Goal: Task Accomplishment & Management: Use online tool/utility

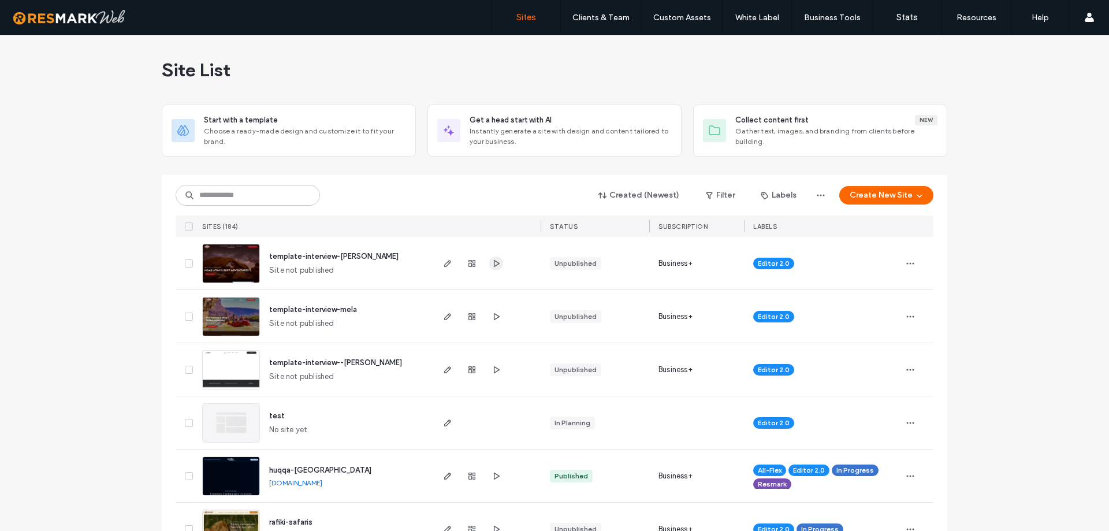
click at [497, 264] on span "button" at bounding box center [496, 263] width 14 height 14
click at [494, 317] on use "button" at bounding box center [497, 315] width 6 height 7
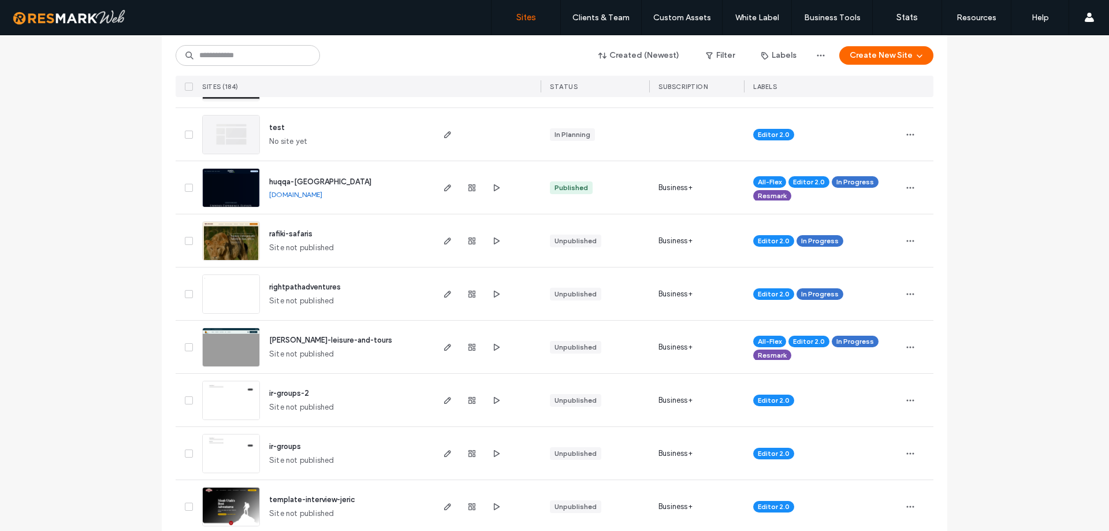
scroll to position [289, 0]
click at [235, 233] on img at bounding box center [231, 260] width 57 height 79
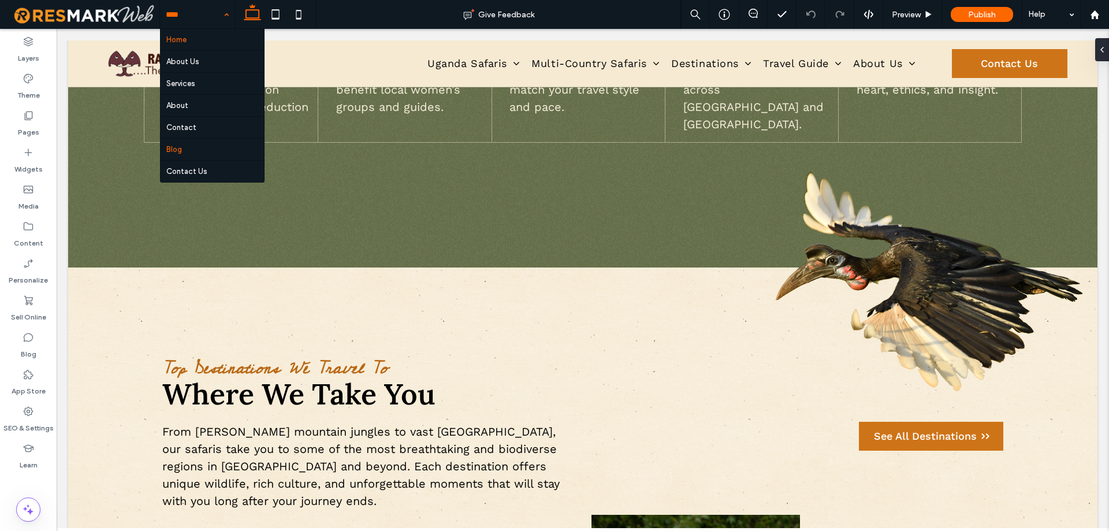
scroll to position [2855, 0]
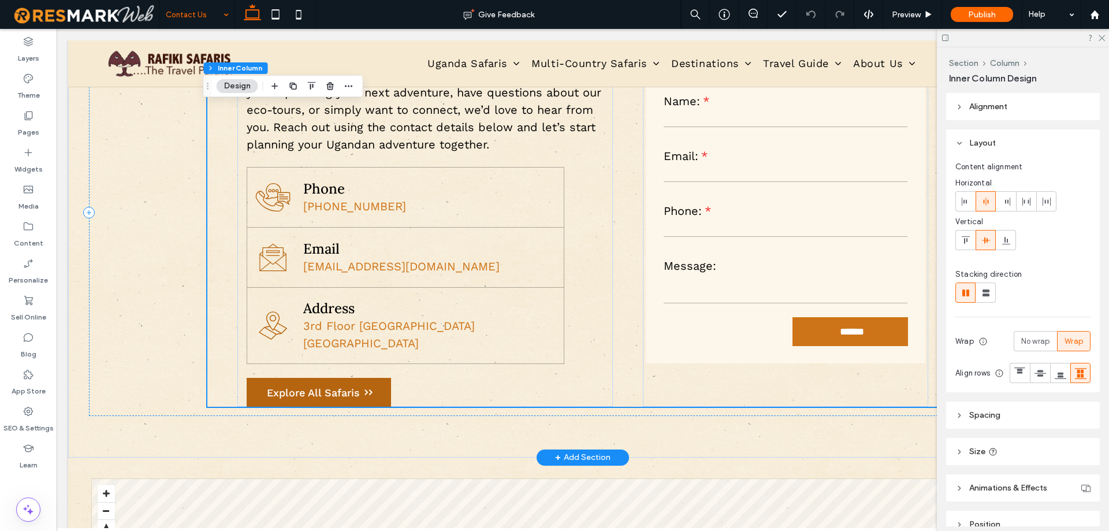
scroll to position [561, 0]
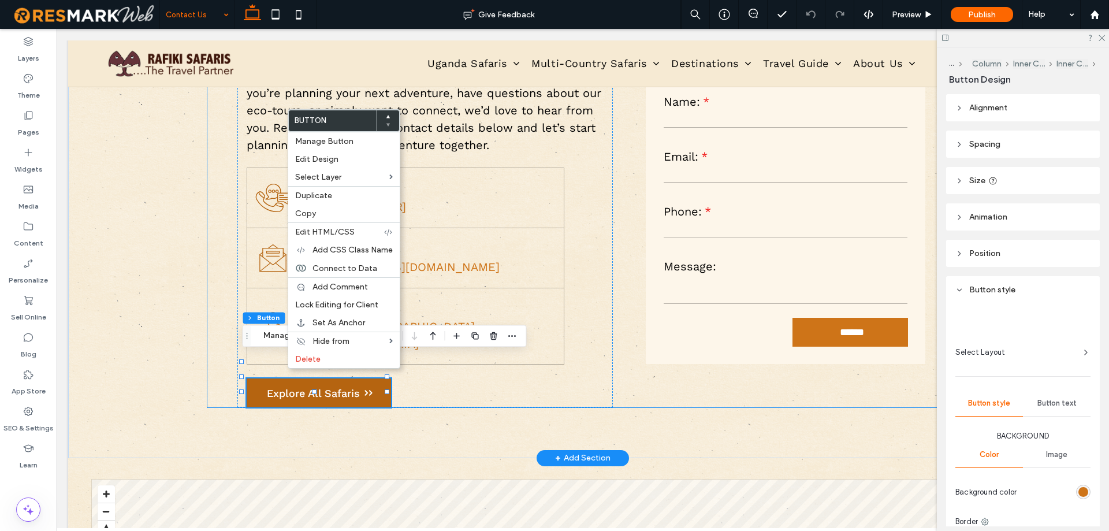
type input "**"
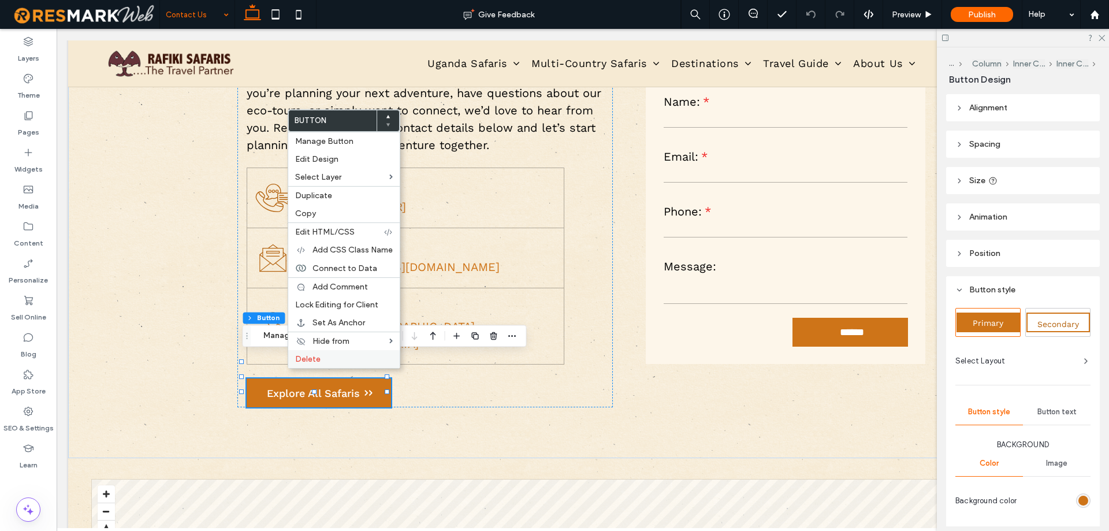
click at [326, 358] on label "Delete" at bounding box center [344, 359] width 98 height 10
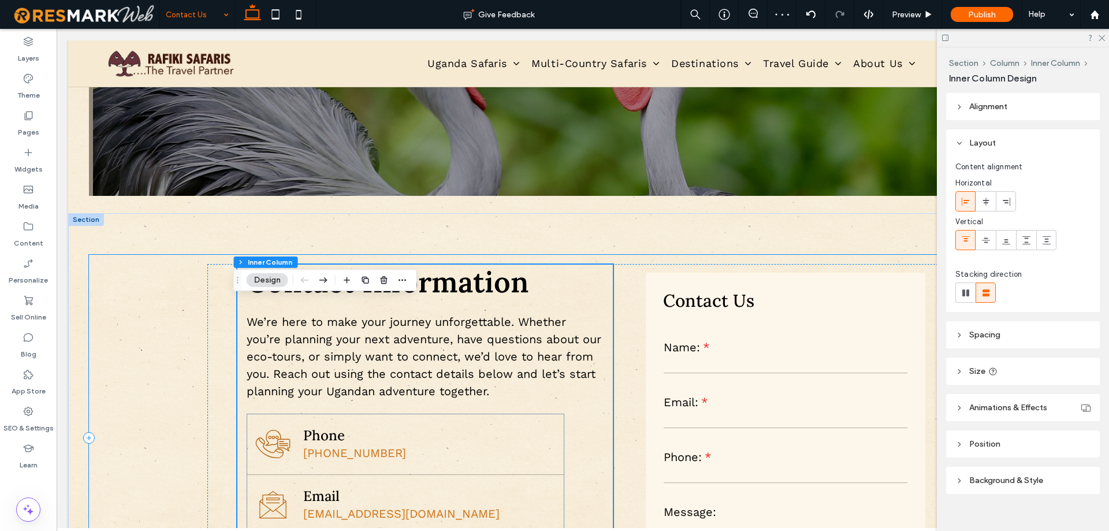
scroll to position [397, 0]
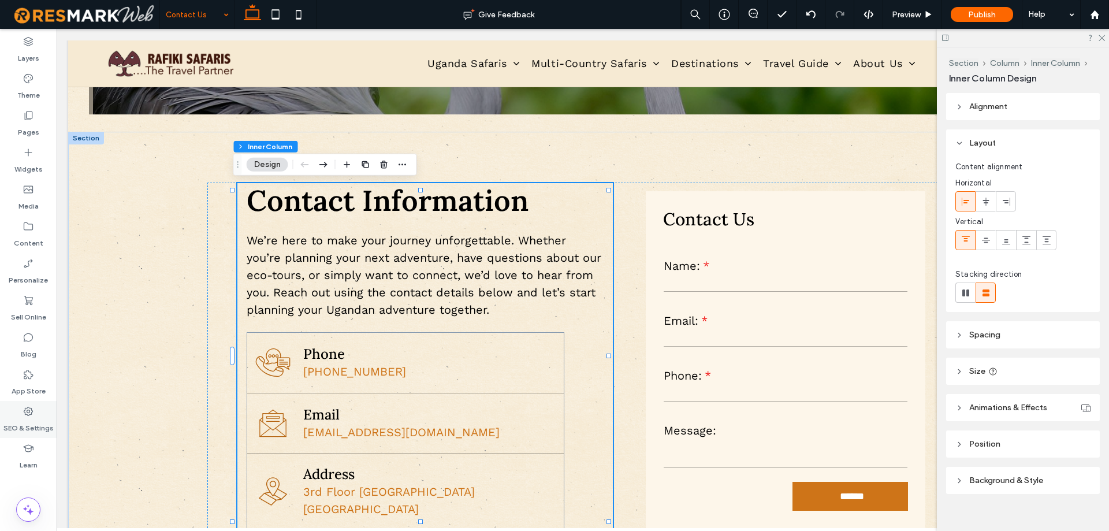
click at [9, 401] on div "SEO & Settings" at bounding box center [28, 419] width 57 height 37
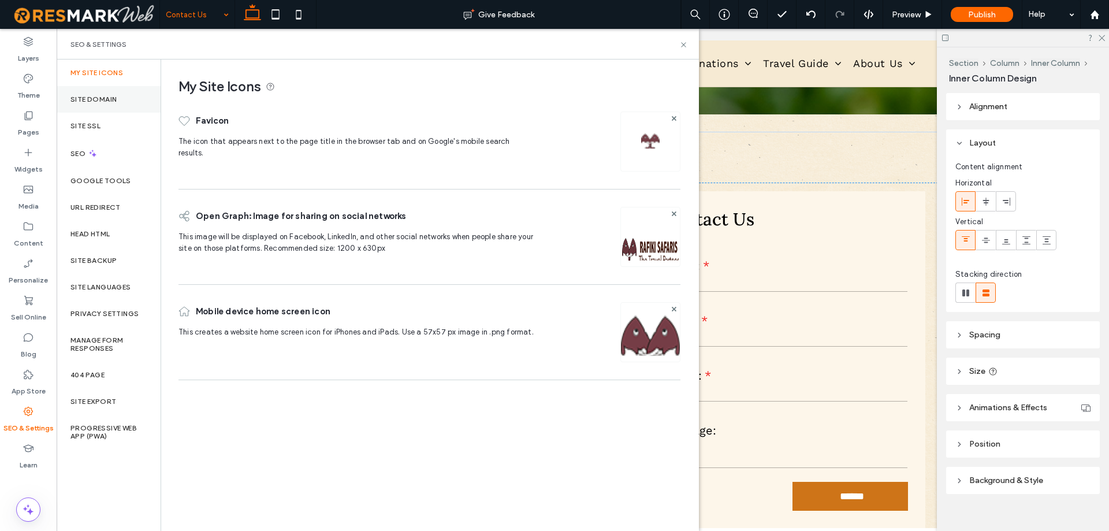
click at [111, 87] on div "Site Domain" at bounding box center [109, 99] width 104 height 27
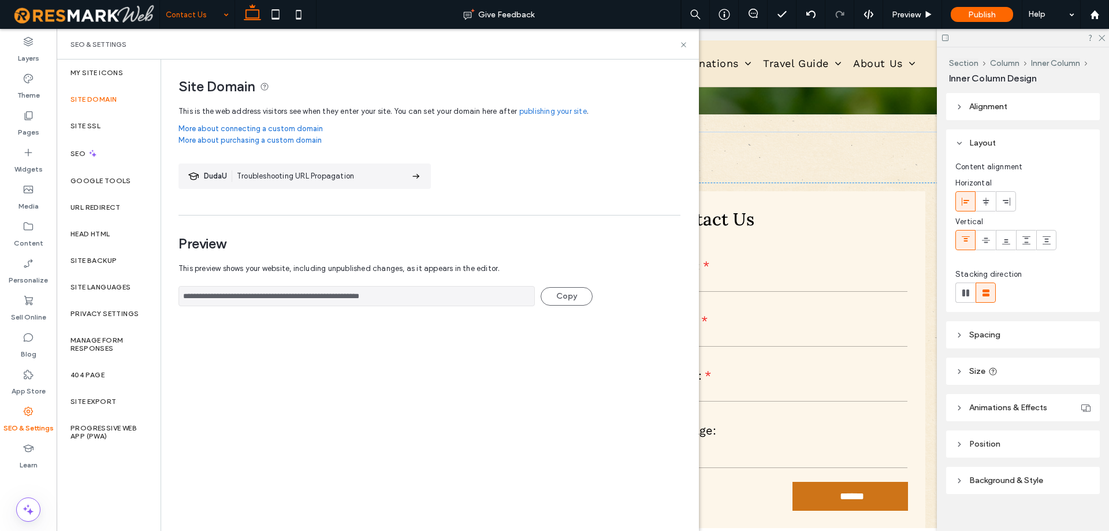
click at [349, 301] on input "**********" at bounding box center [356, 296] width 356 height 20
drag, startPoint x: 682, startPoint y: 42, endPoint x: 617, endPoint y: 20, distance: 69.4
click at [682, 42] on icon at bounding box center [683, 44] width 9 height 9
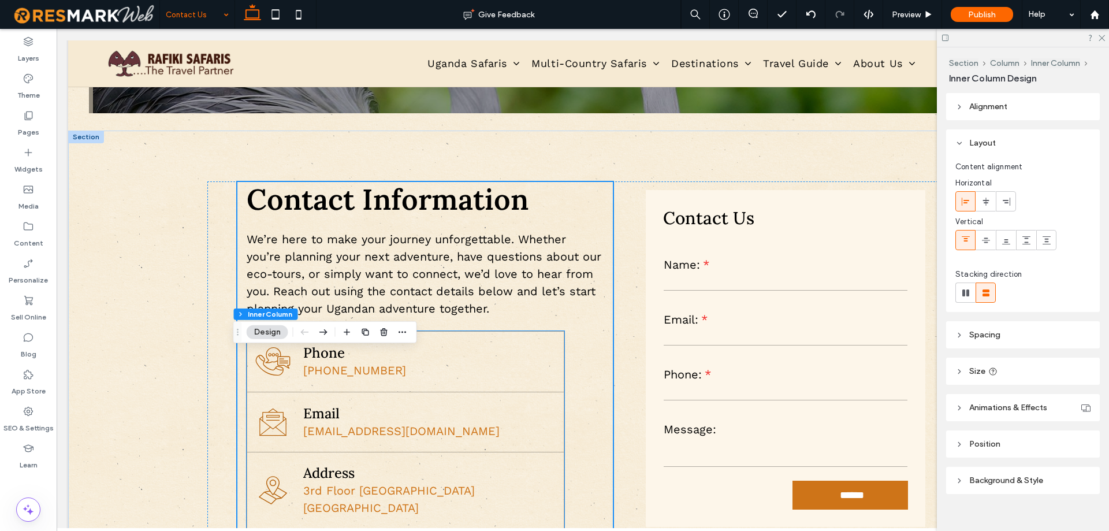
scroll to position [454, 0]
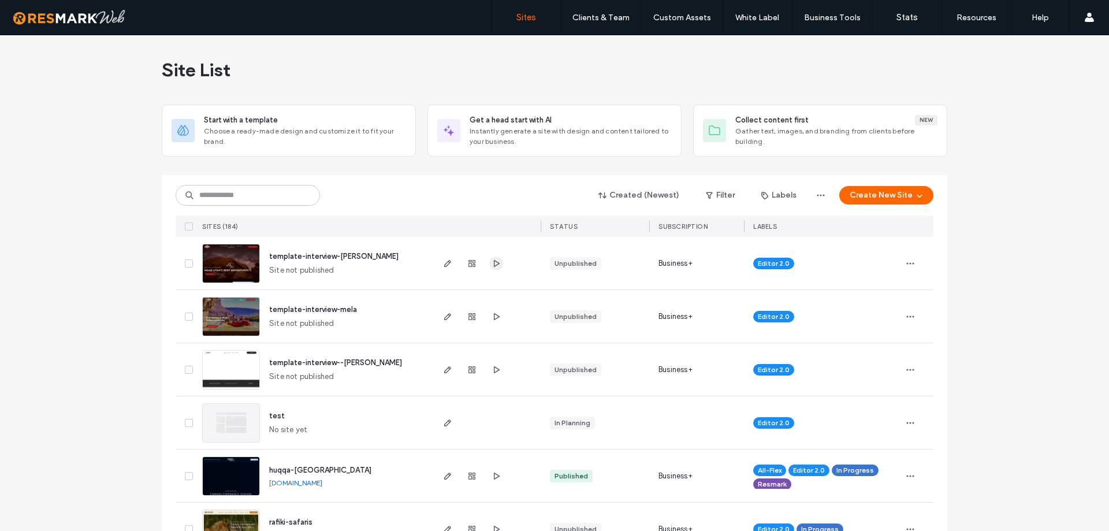
click at [492, 268] on span "button" at bounding box center [496, 263] width 14 height 14
click at [256, 203] on input at bounding box center [248, 195] width 144 height 21
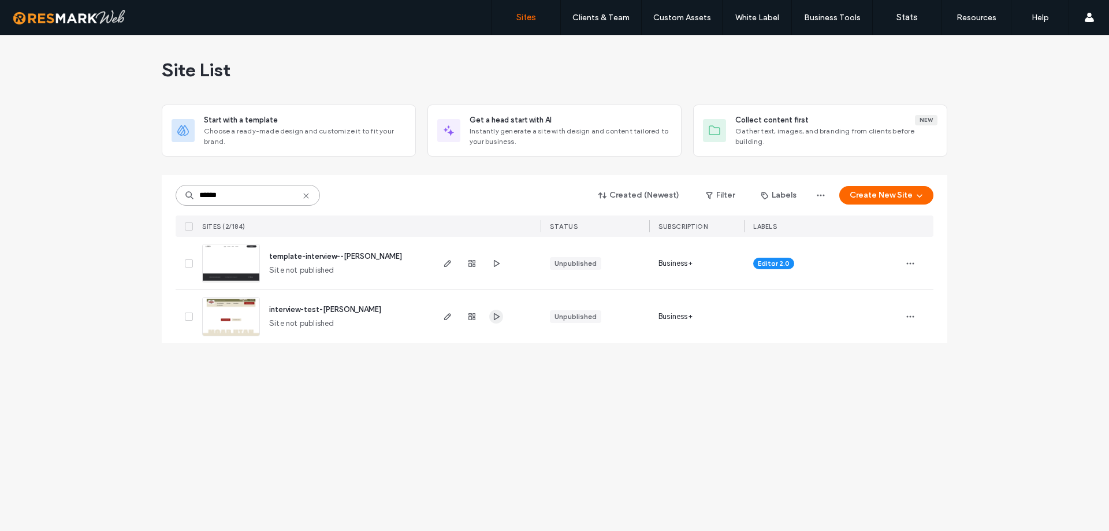
type input "******"
click at [491, 318] on icon "button" at bounding box center [495, 316] width 9 height 9
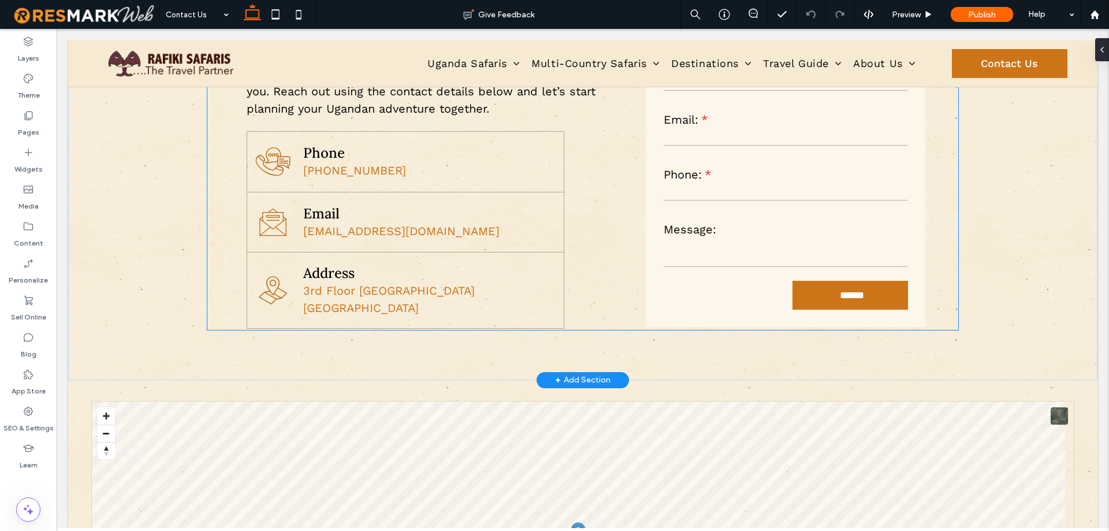
scroll to position [618, 0]
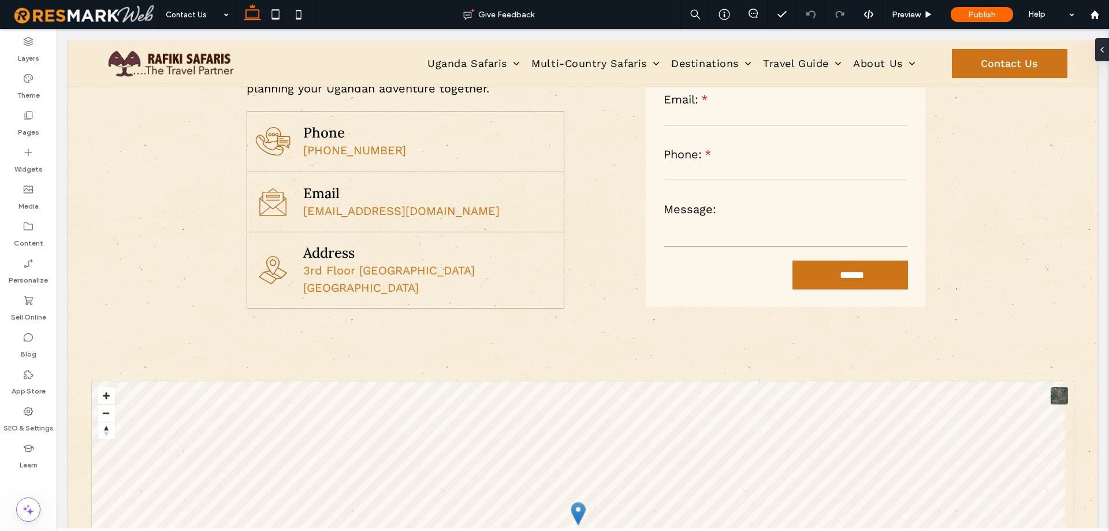
click at [263, 20] on icon at bounding box center [252, 14] width 23 height 23
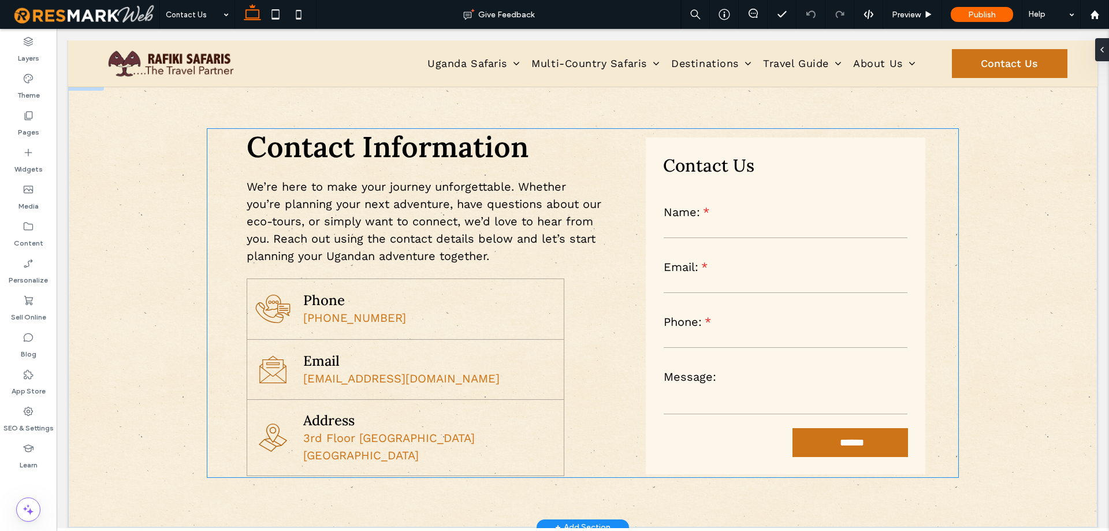
scroll to position [445, 0]
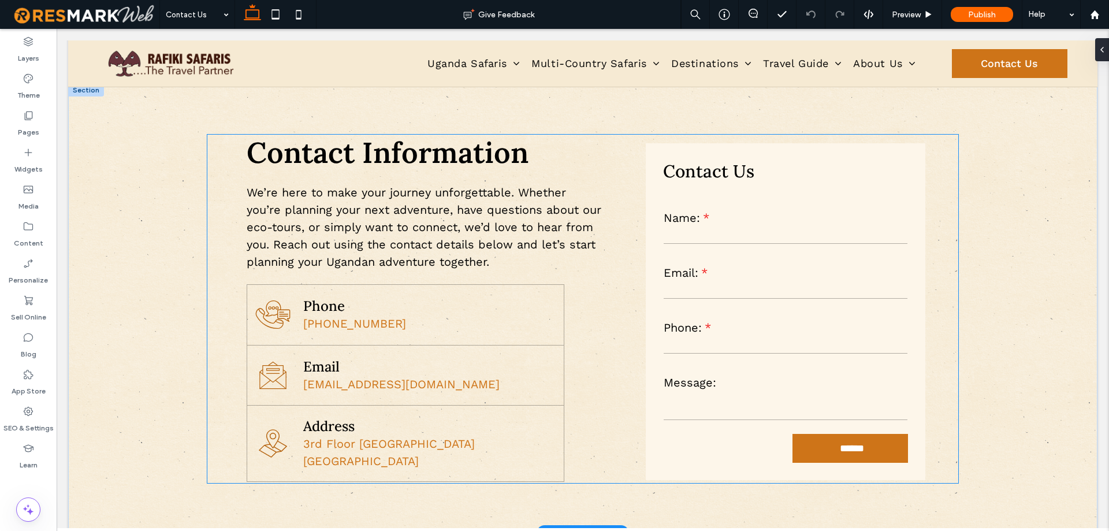
click at [527, 270] on p "We’re here to make your journey unforgettable. Whether you’re planning your nex…" at bounding box center [425, 227] width 357 height 87
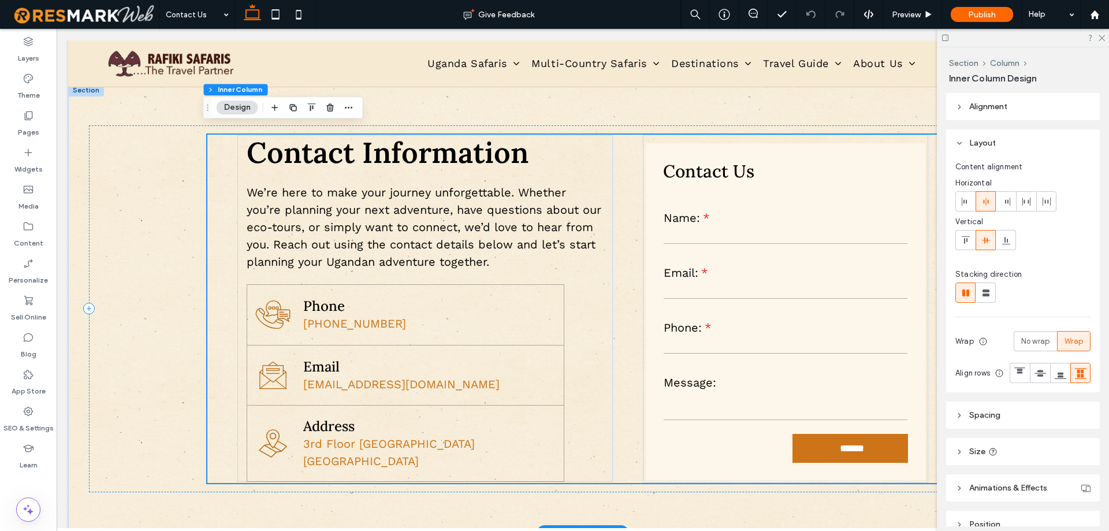
click at [527, 273] on div "Contact Information We’re here to make your journey unforgettable. Whether you’…" at bounding box center [424, 308] width 375 height 346
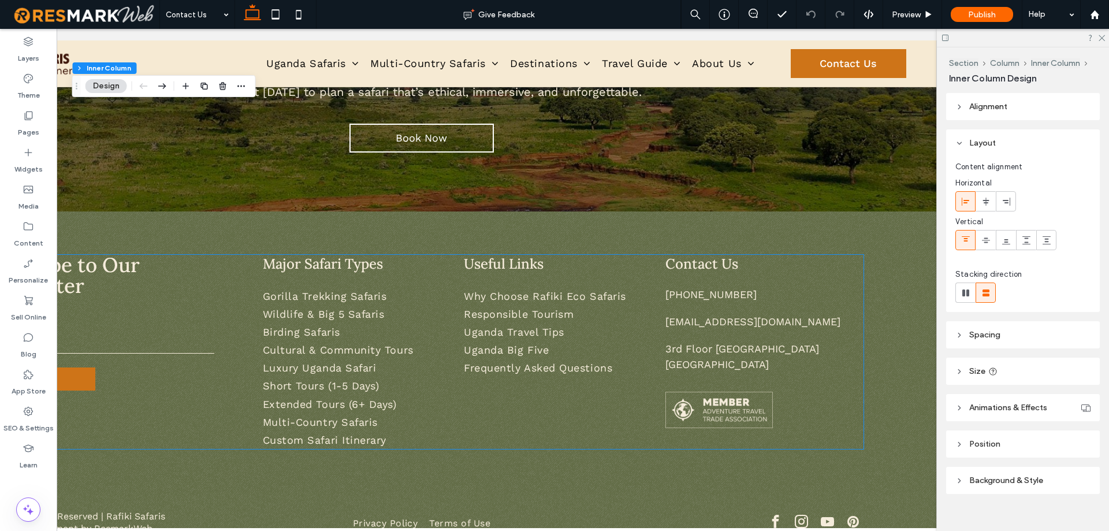
scroll to position [1357, 0]
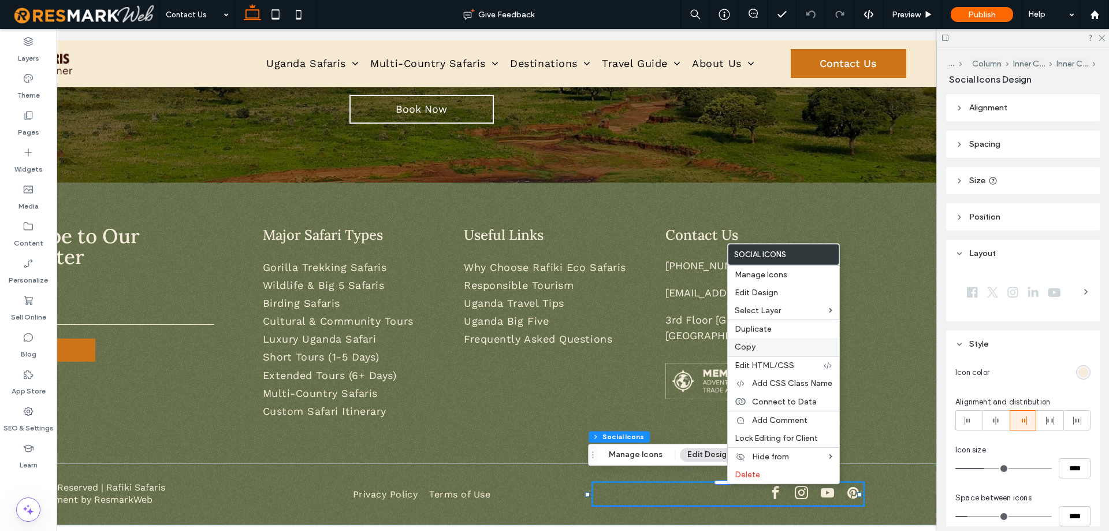
click at [768, 347] on label "Copy" at bounding box center [783, 347] width 98 height 10
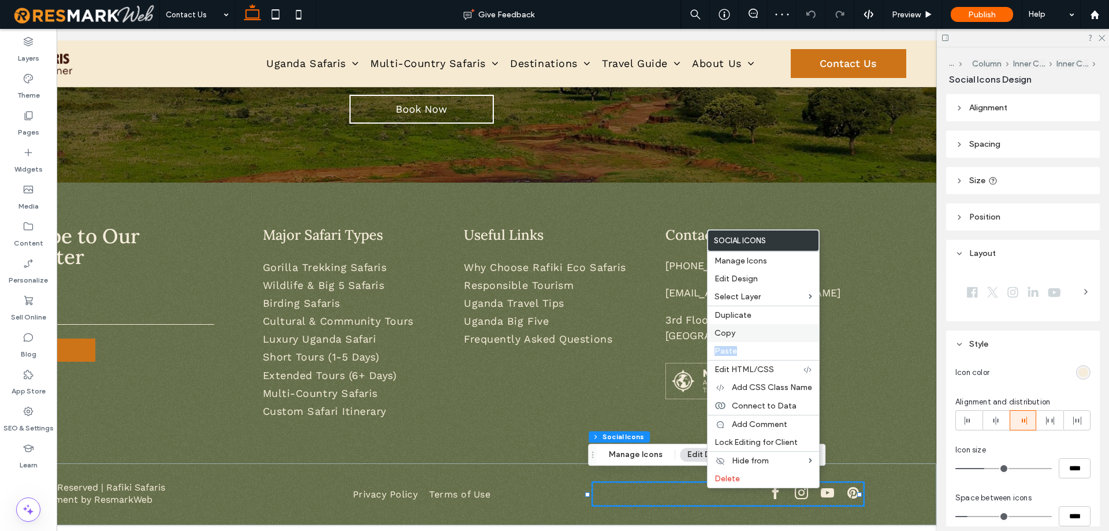
drag, startPoint x: 763, startPoint y: 349, endPoint x: 768, endPoint y: 330, distance: 20.3
click at [768, 330] on div "Social Icons Manage Icons Edit Design Select Layer Duplicate Copy Paste Edit HT…" at bounding box center [763, 358] width 113 height 259
click at [768, 330] on label "Copy" at bounding box center [763, 333] width 98 height 10
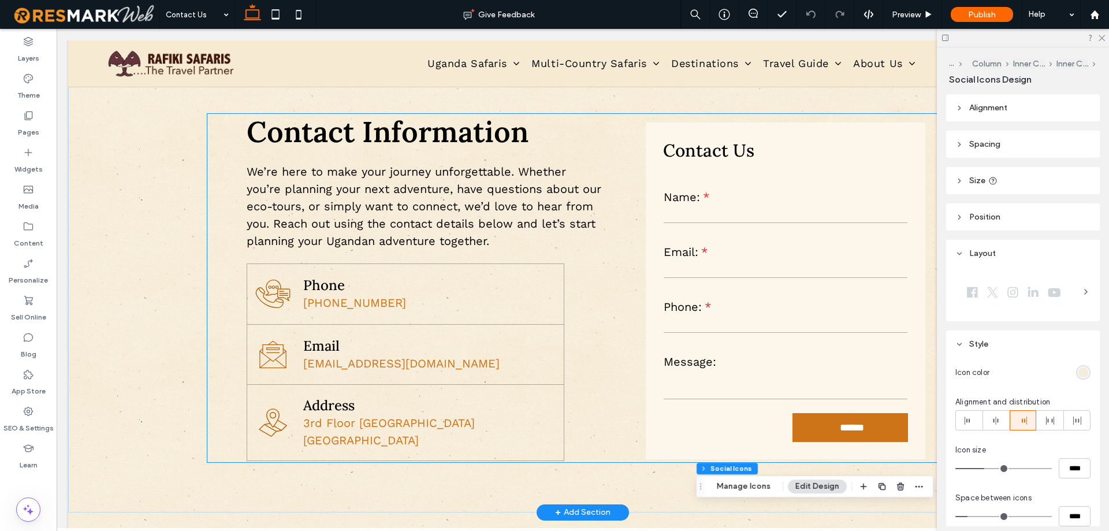
scroll to position [433, 0]
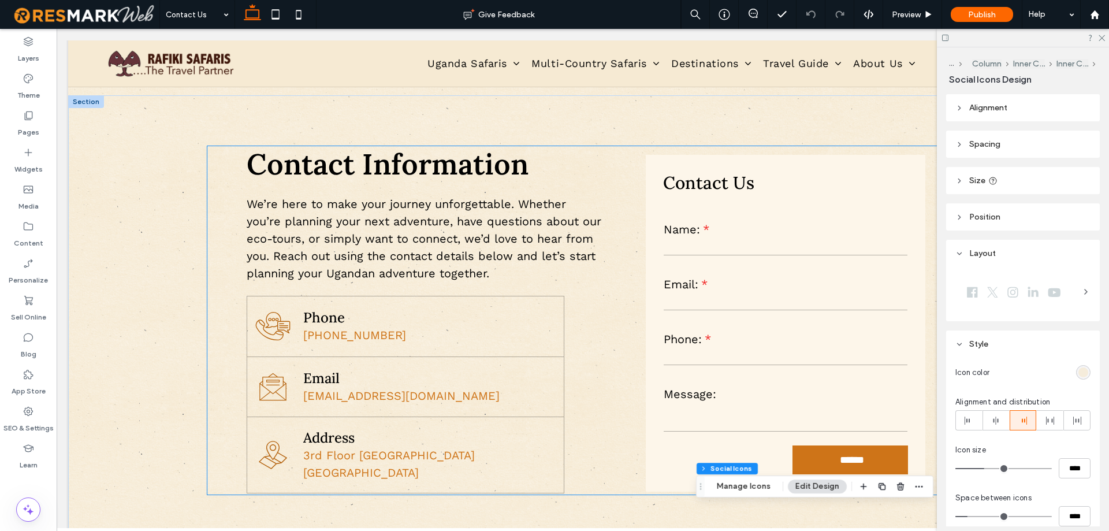
click at [482, 281] on p "We’re here to make your journey unforgettable. Whether you’re planning your nex…" at bounding box center [425, 238] width 357 height 87
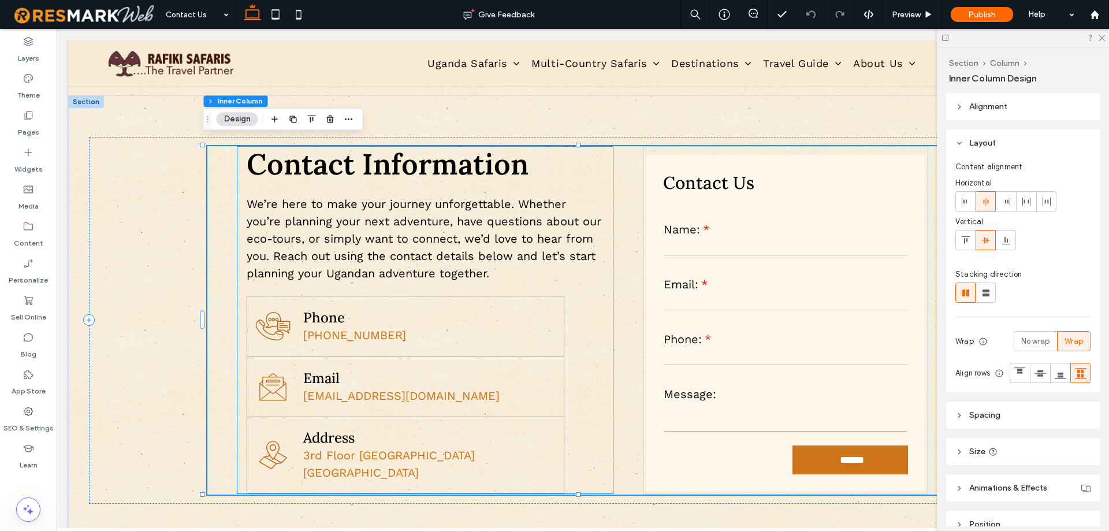
click at [532, 281] on p "We’re here to make your journey unforgettable. Whether you’re planning your nex…" at bounding box center [425, 238] width 357 height 87
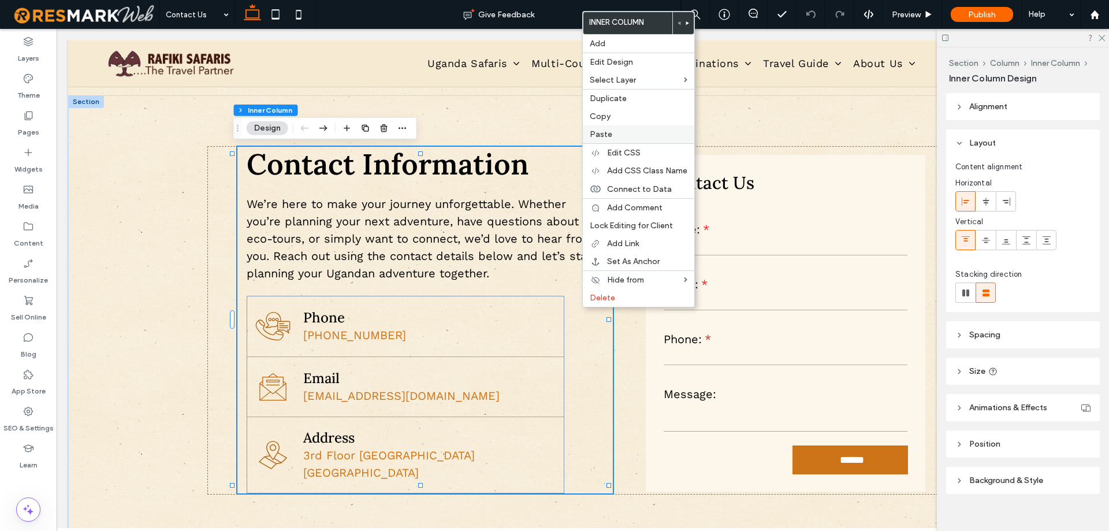
click at [625, 139] on label "Paste" at bounding box center [638, 134] width 98 height 10
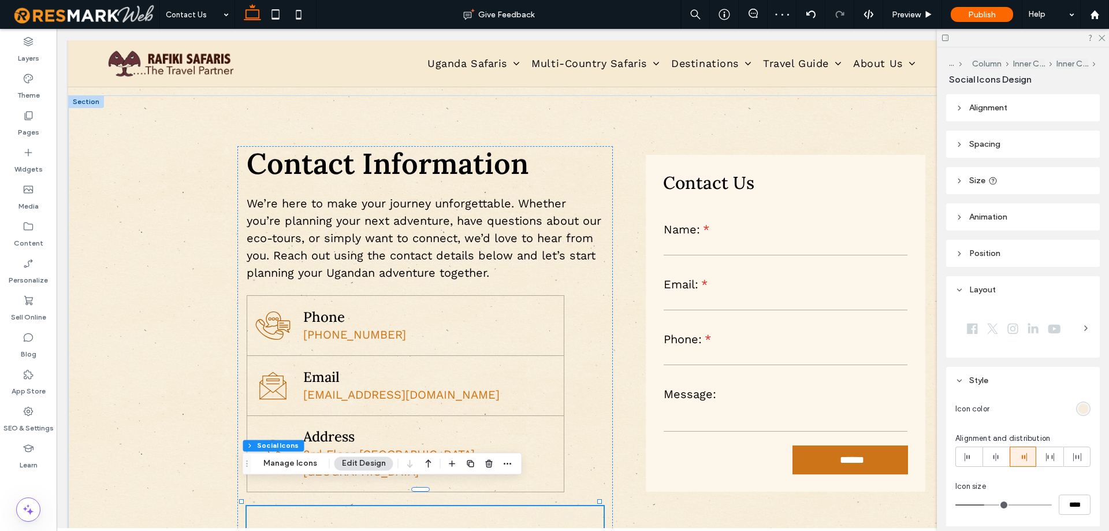
click at [1084, 410] on div "rgb(245, 236, 219)" at bounding box center [1083, 408] width 14 height 14
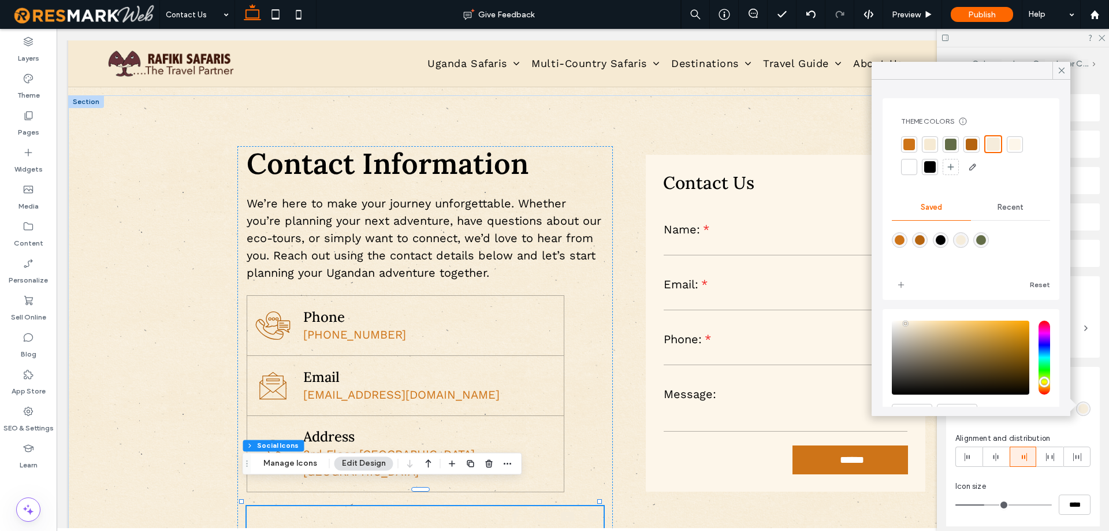
click at [947, 144] on div at bounding box center [951, 145] width 12 height 12
click at [933, 169] on div at bounding box center [930, 167] width 12 height 12
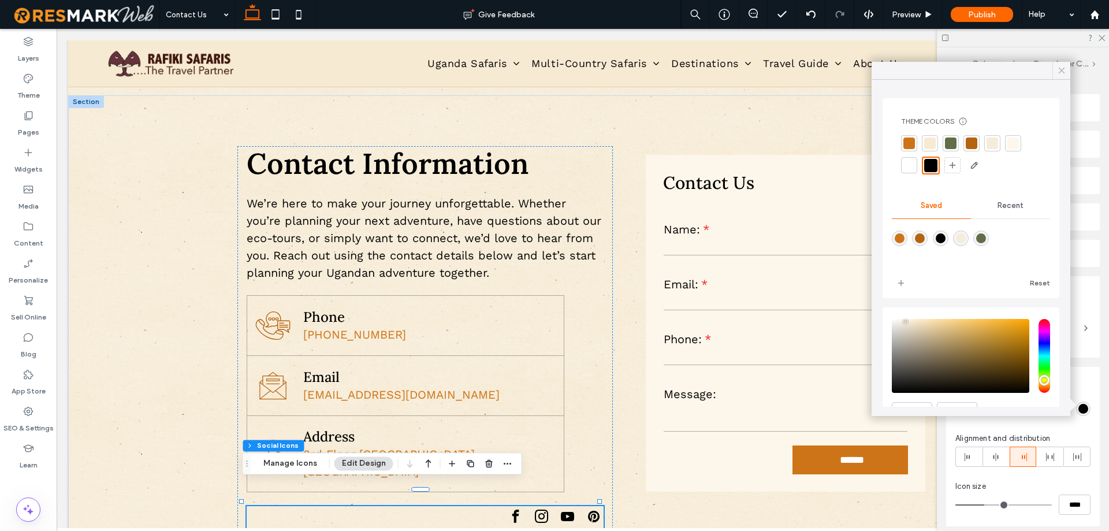
click at [1060, 70] on icon at bounding box center [1061, 70] width 10 height 10
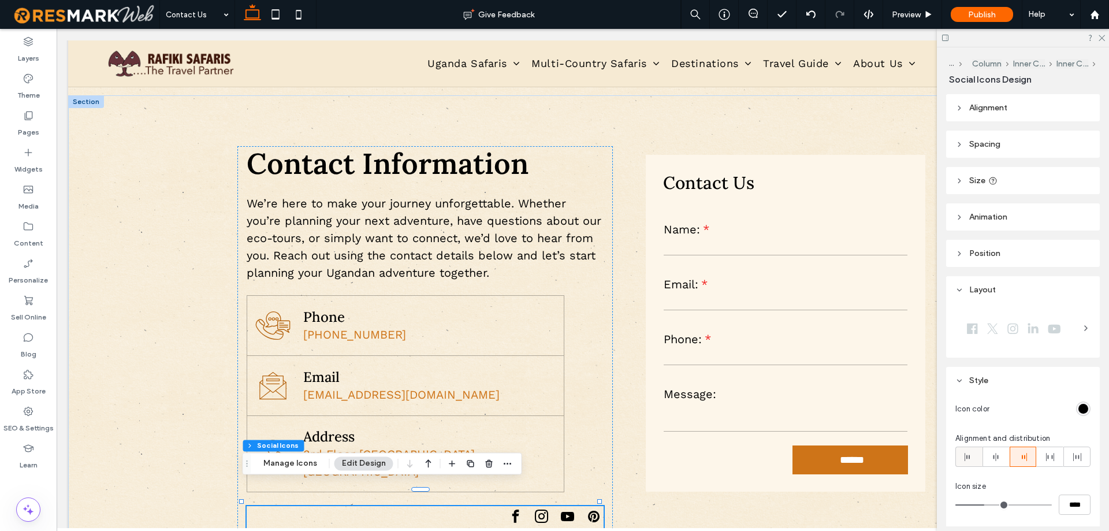
click at [967, 464] on span at bounding box center [968, 456] width 9 height 19
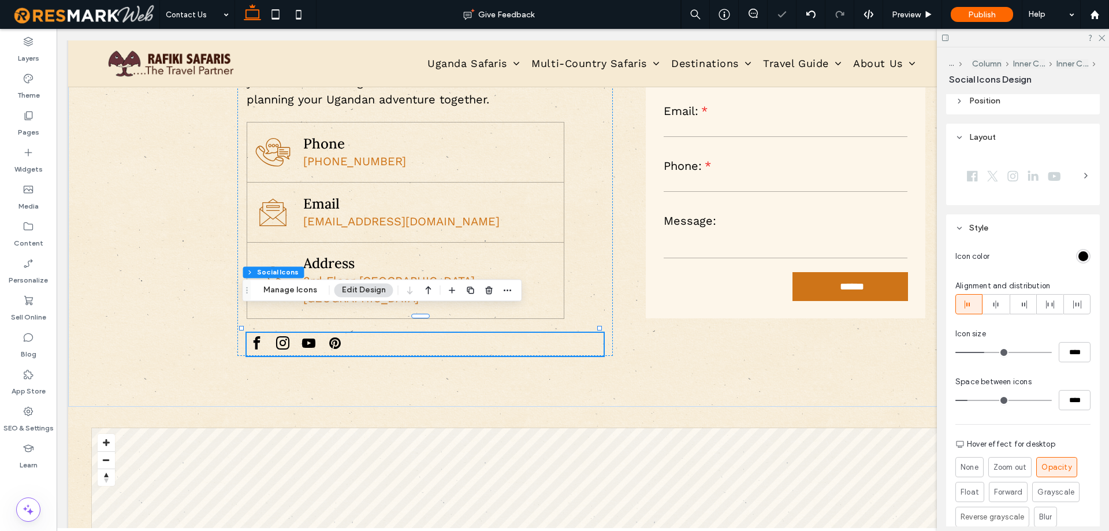
scroll to position [173, 0]
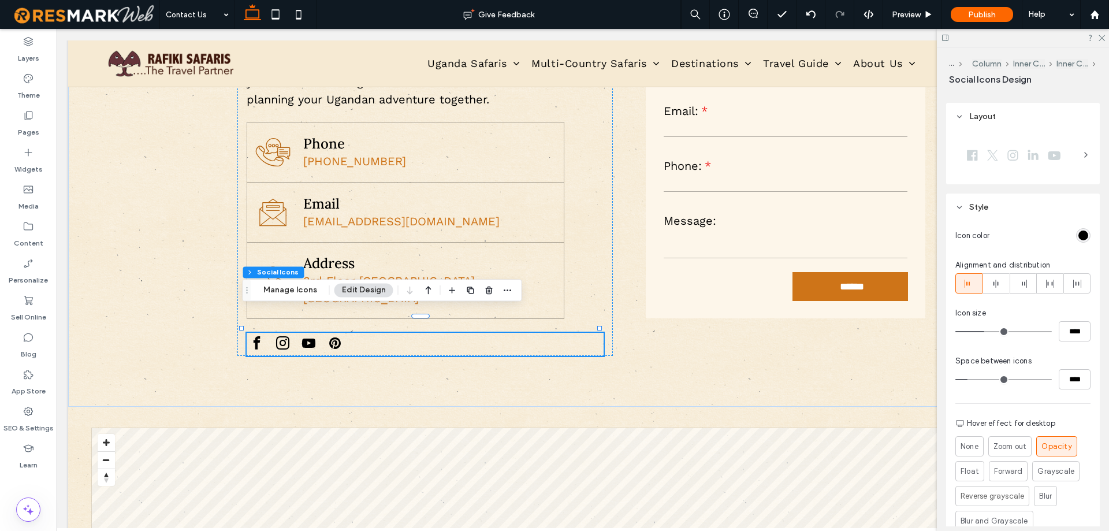
click at [1074, 152] on div at bounding box center [1022, 155] width 135 height 40
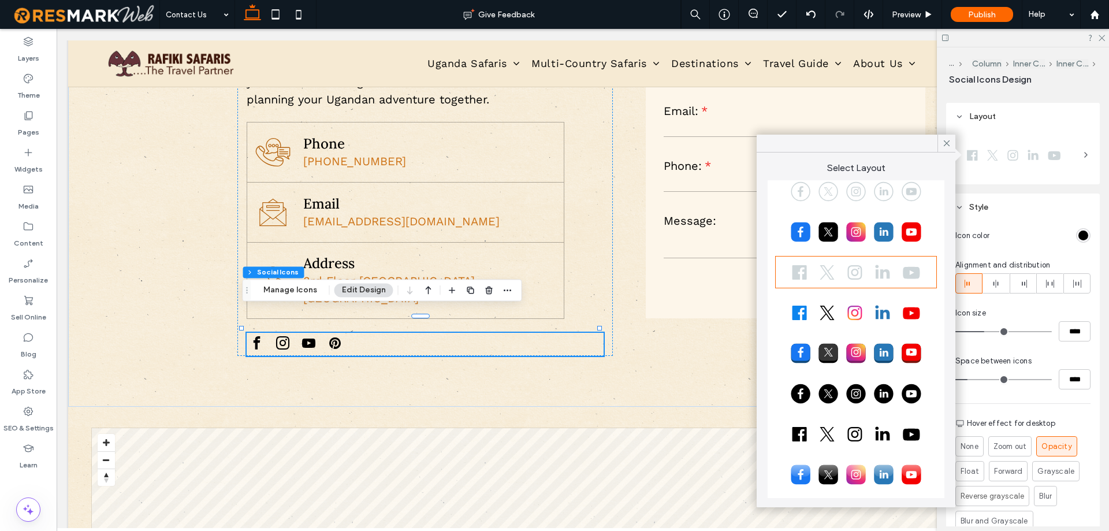
scroll to position [65, 0]
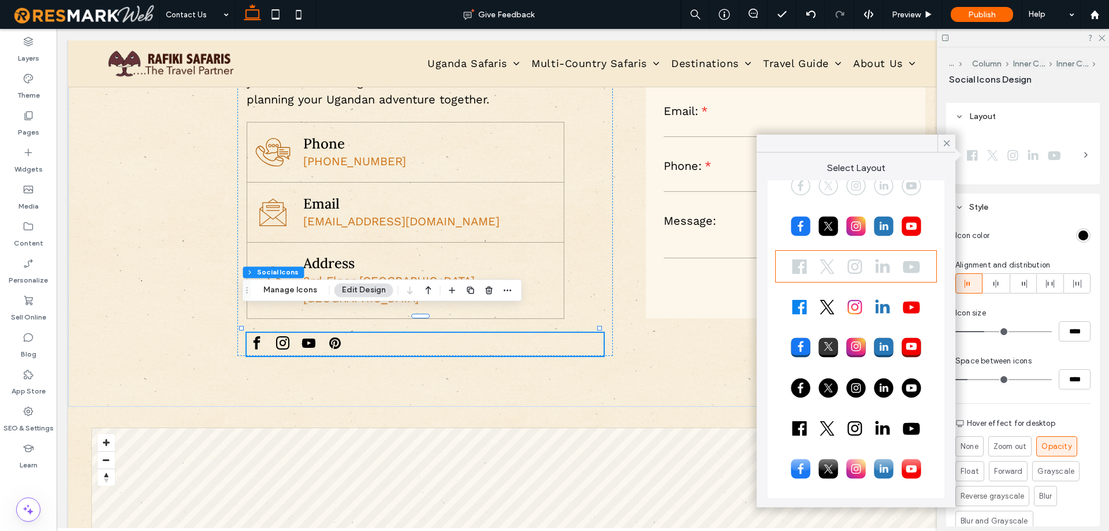
click at [836, 425] on div at bounding box center [856, 427] width 158 height 29
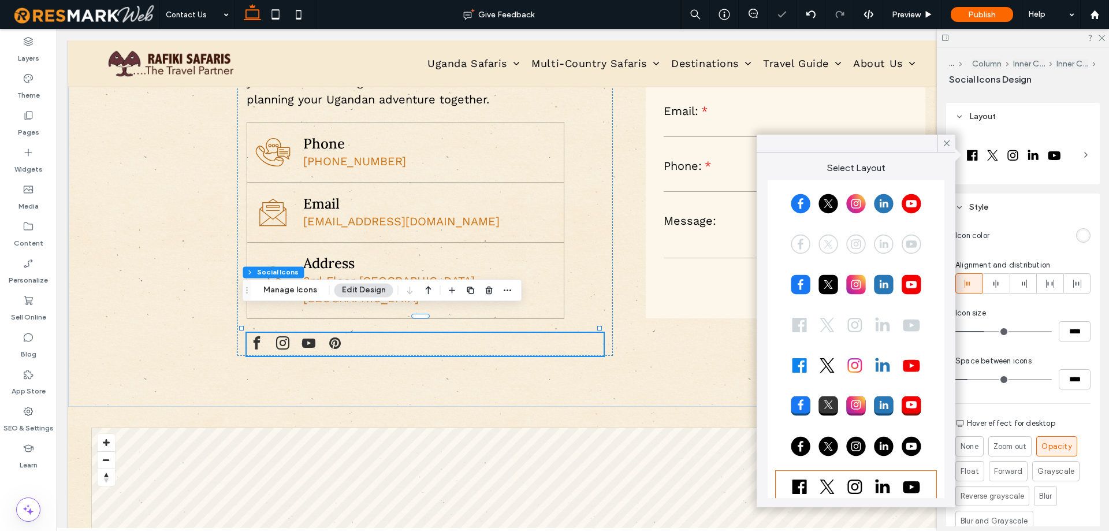
scroll to position [0, 0]
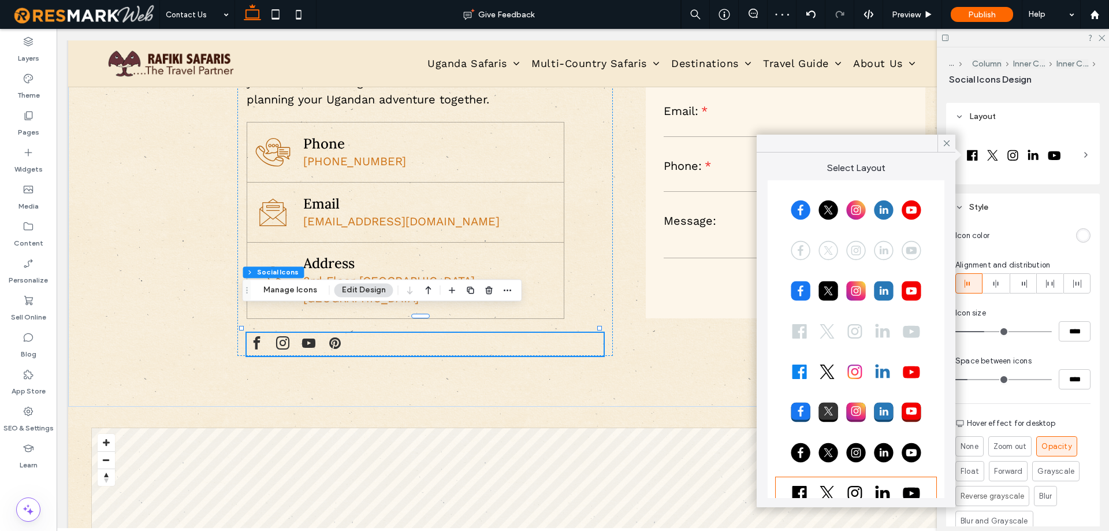
click at [831, 251] on div at bounding box center [856, 250] width 158 height 29
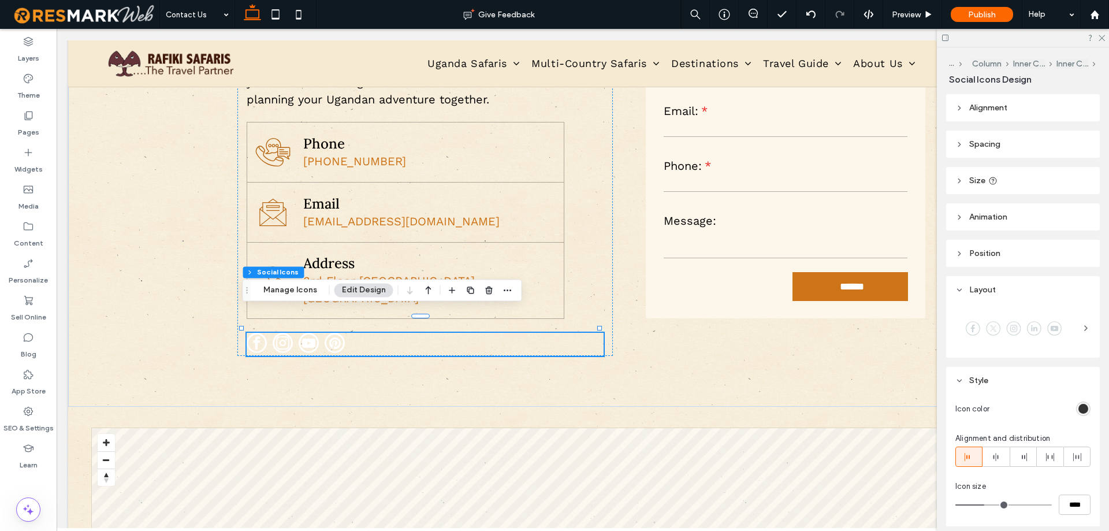
click at [975, 180] on span "Size" at bounding box center [977, 181] width 16 height 10
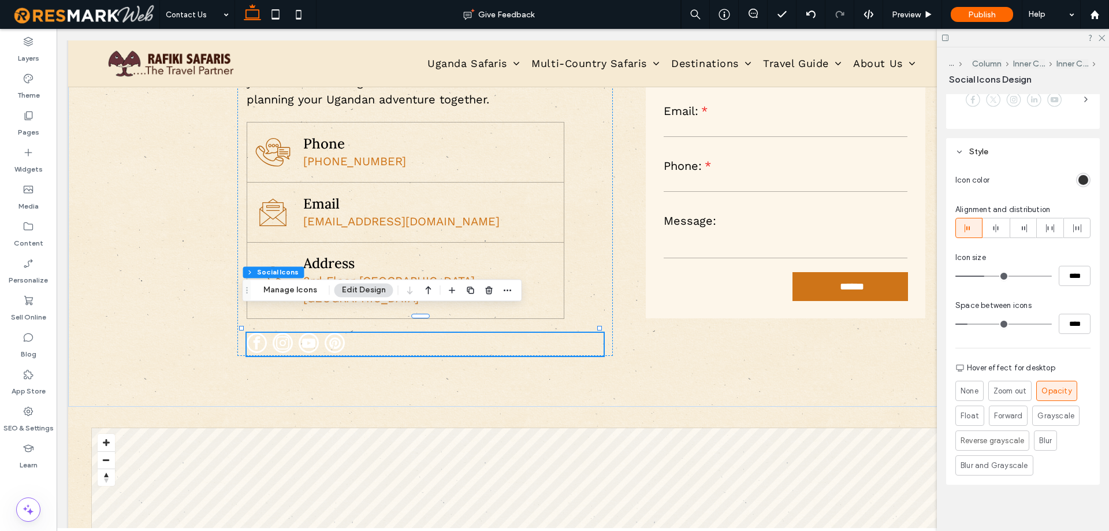
scroll to position [329, 0]
click at [1078, 177] on div "rgb(51, 51, 51)" at bounding box center [1083, 175] width 10 height 10
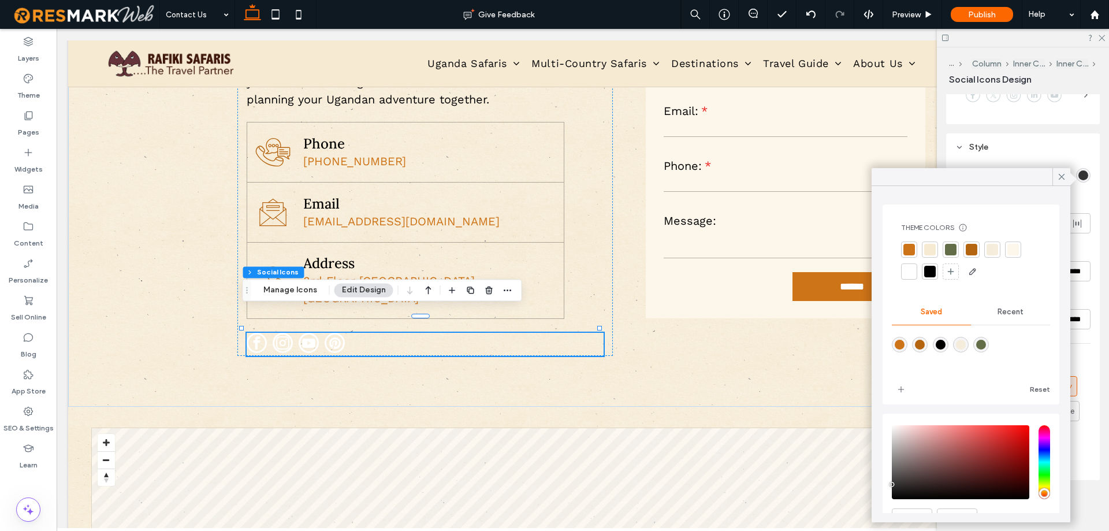
drag, startPoint x: 928, startPoint y: 271, endPoint x: 965, endPoint y: 244, distance: 45.4
click at [929, 271] on div at bounding box center [930, 272] width 12 height 12
click at [955, 242] on div at bounding box center [950, 249] width 16 height 16
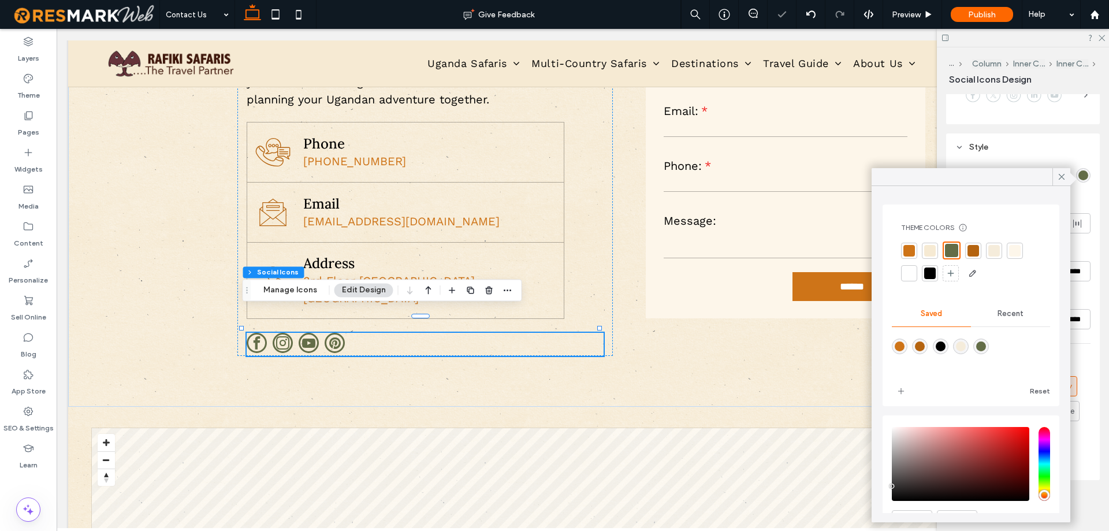
click at [917, 245] on div at bounding box center [971, 261] width 140 height 41
click at [912, 248] on div at bounding box center [909, 251] width 12 height 12
click at [1069, 178] on div at bounding box center [1061, 176] width 18 height 17
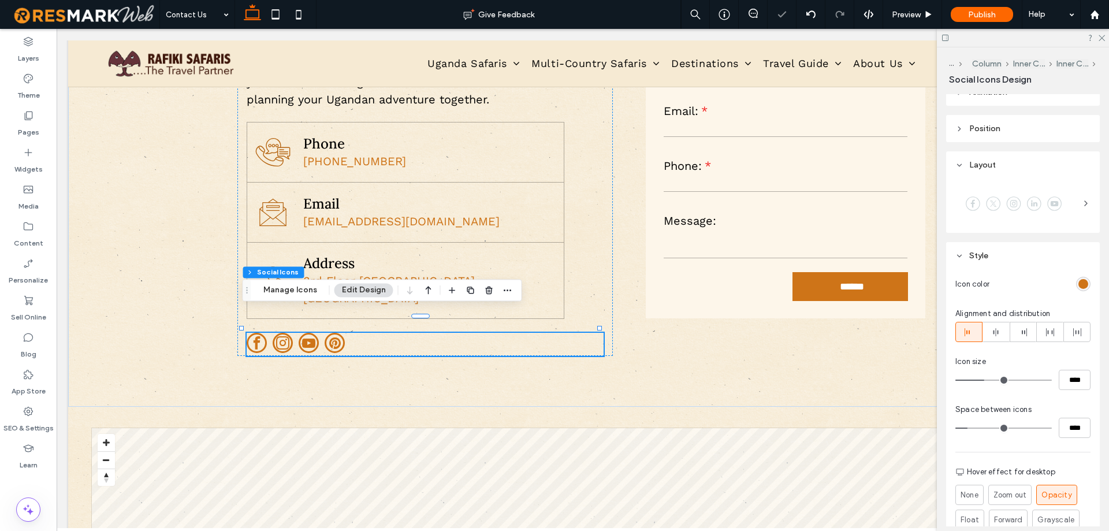
scroll to position [214, 0]
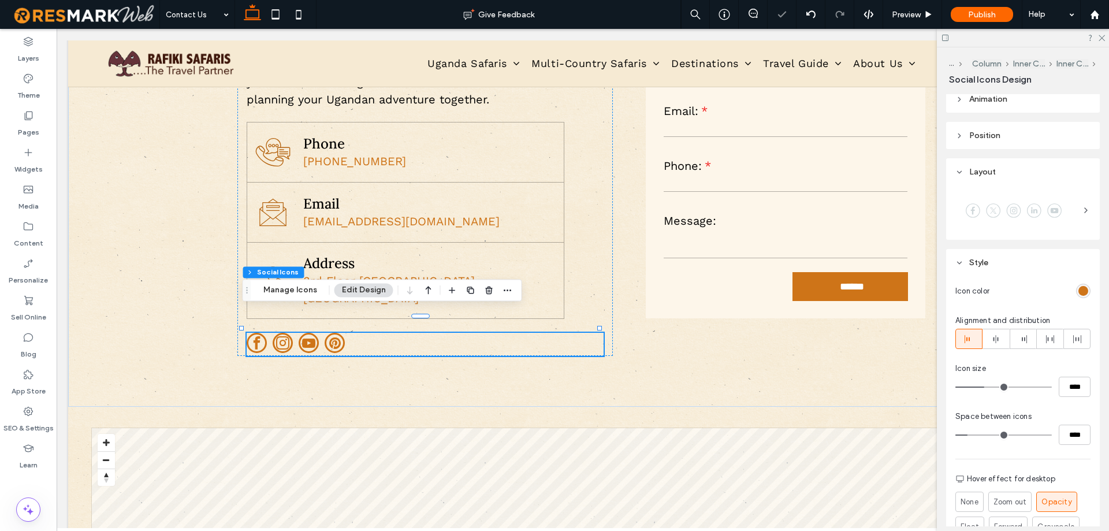
click at [1059, 191] on div at bounding box center [1022, 210] width 135 height 40
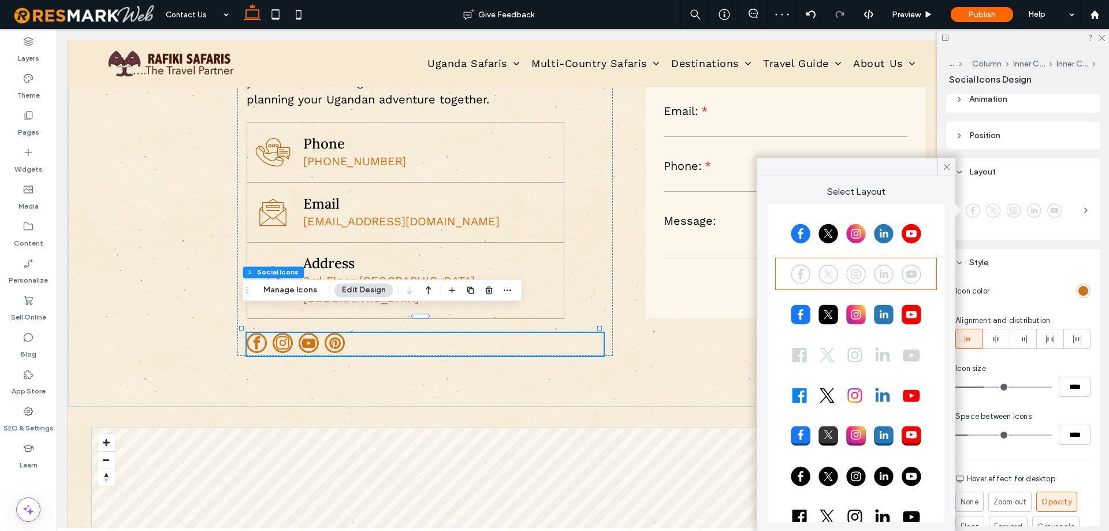
click at [876, 238] on div at bounding box center [856, 233] width 158 height 29
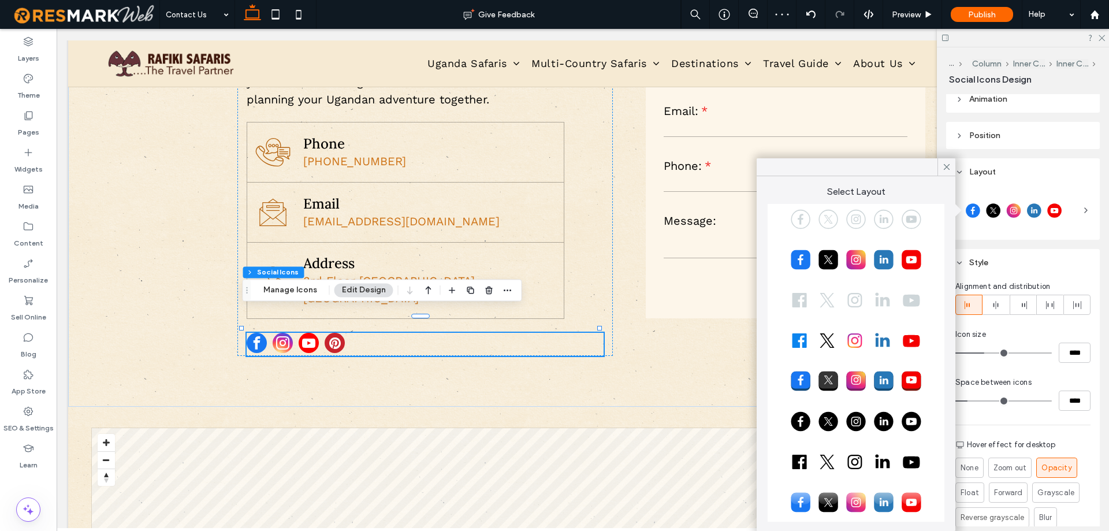
scroll to position [65, 0]
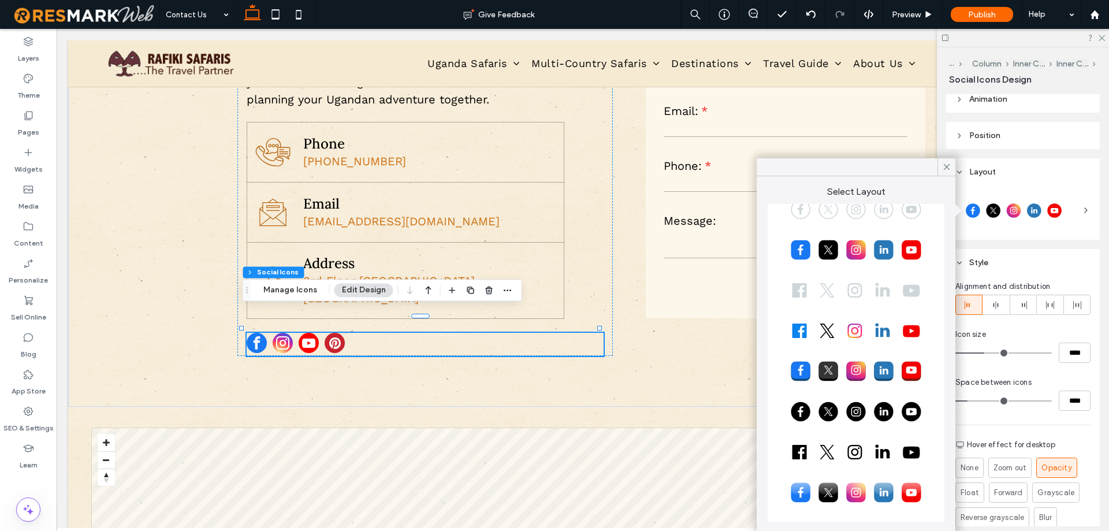
click at [865, 290] on div at bounding box center [856, 289] width 158 height 29
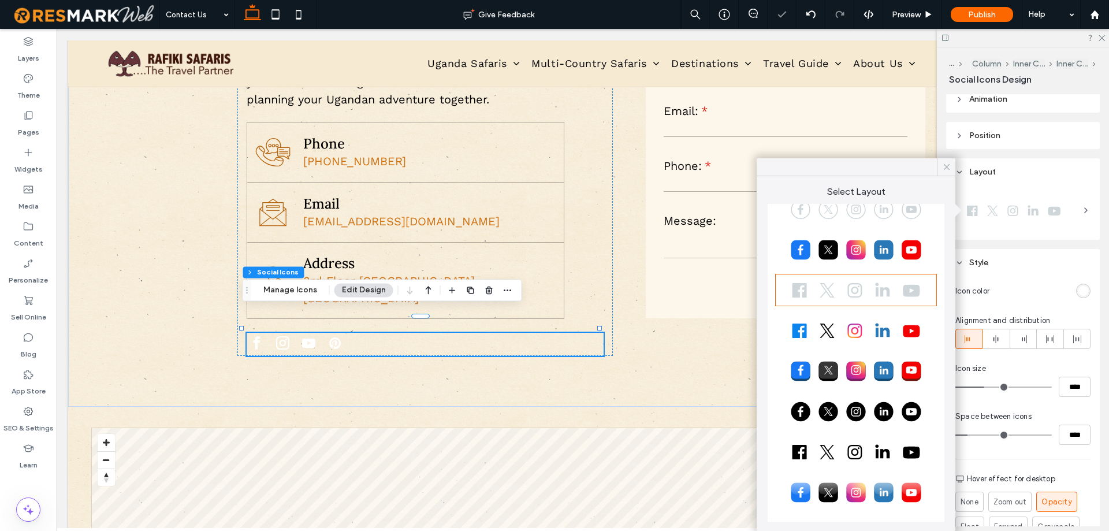
click at [945, 162] on icon at bounding box center [946, 167] width 10 height 10
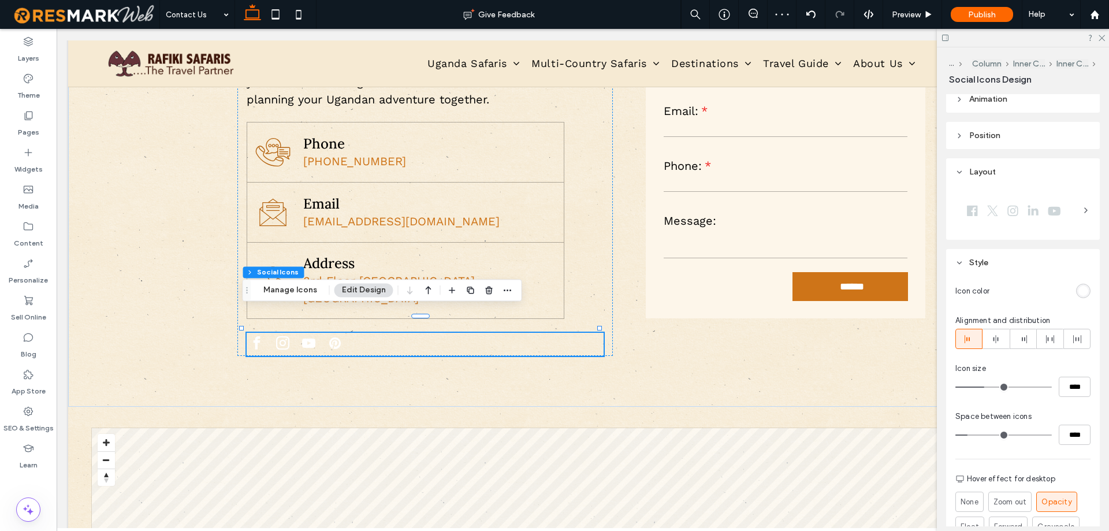
click at [1081, 289] on div "rgb(255, 255, 255)" at bounding box center [1083, 291] width 10 height 10
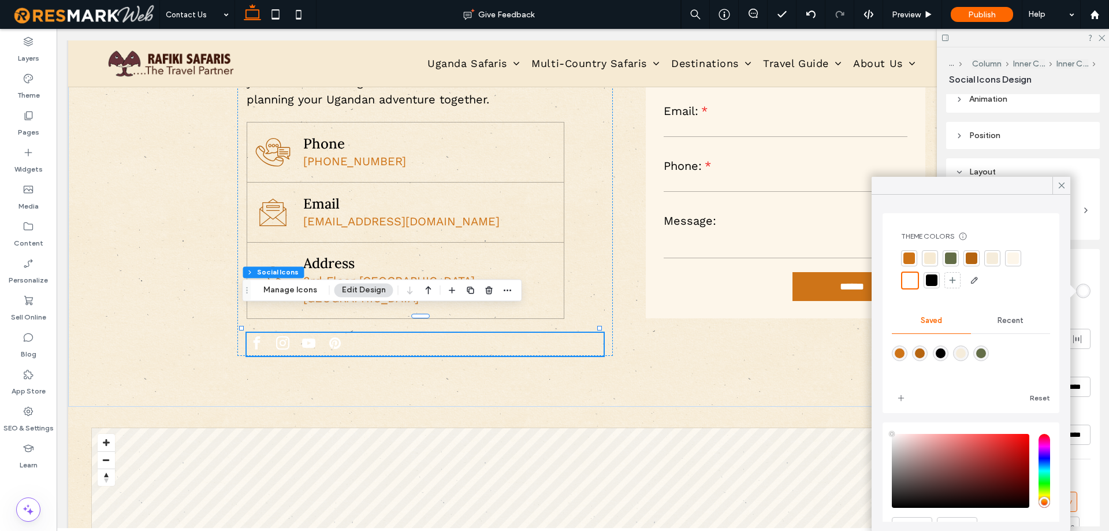
click at [908, 259] on div at bounding box center [909, 258] width 12 height 12
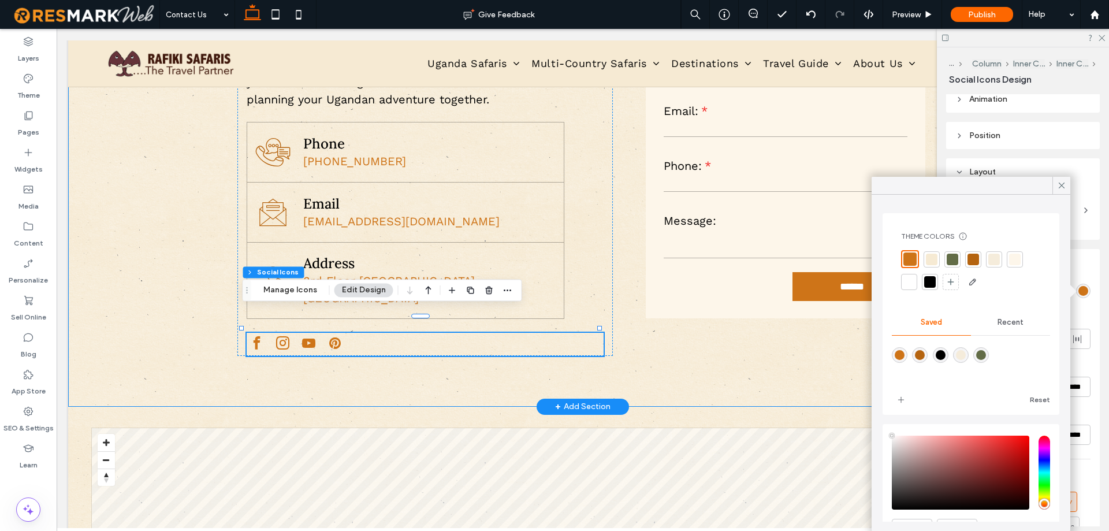
click at [452, 352] on div "Contact Information We’re here to make your journey unforgettable. Whether you’…" at bounding box center [582, 164] width 1029 height 484
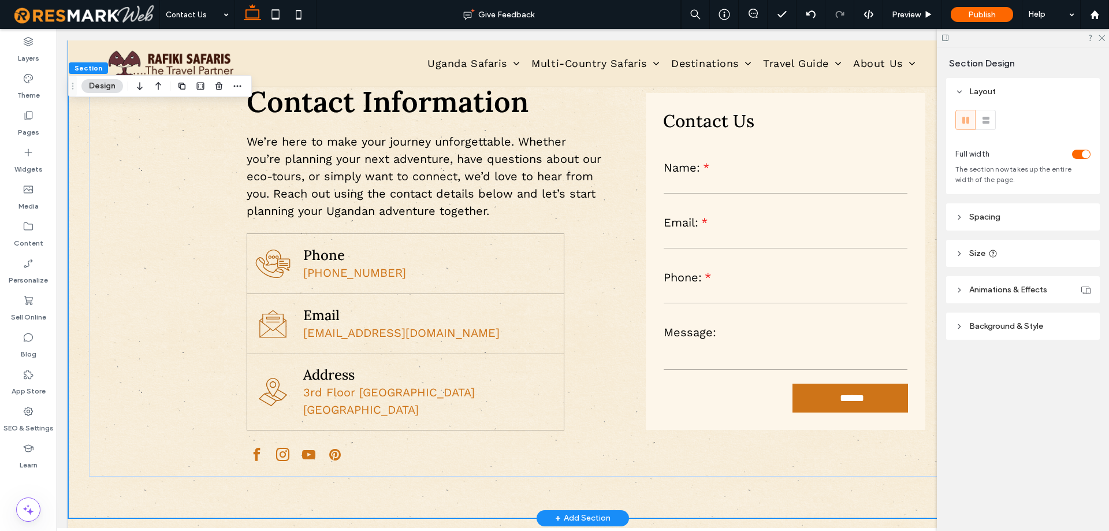
scroll to position [491, 0]
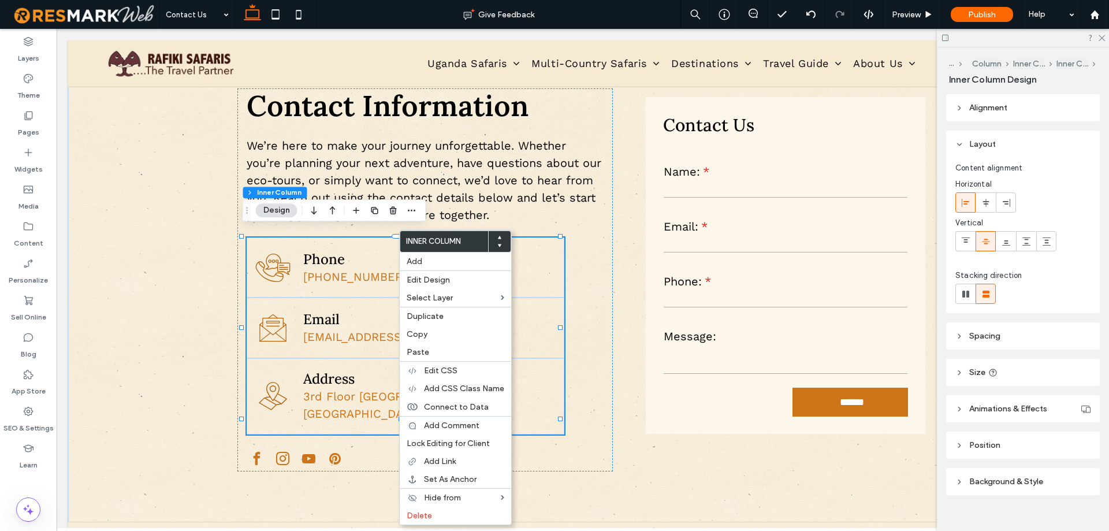
click at [987, 335] on span "Spacing" at bounding box center [984, 336] width 31 height 10
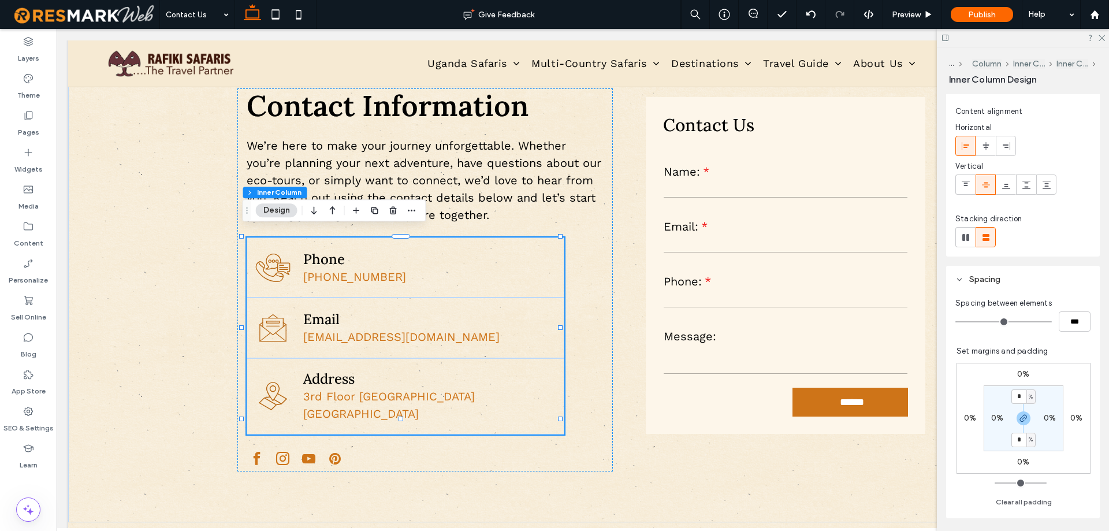
scroll to position [58, 0]
click at [494, 469] on div "Contact Information We’re here to make your journey unforgettable. Whether you’…" at bounding box center [582, 280] width 1029 height 484
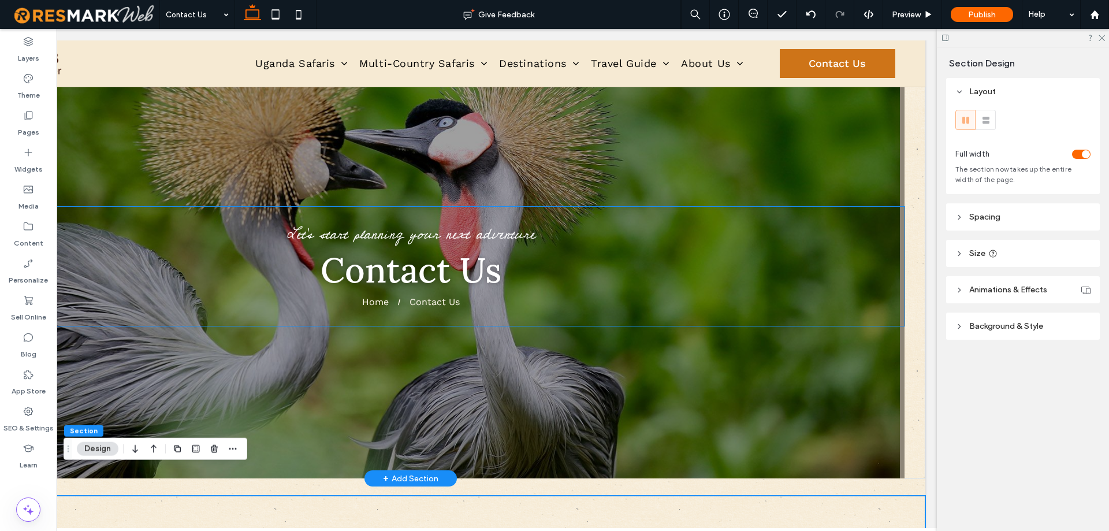
scroll to position [0, 0]
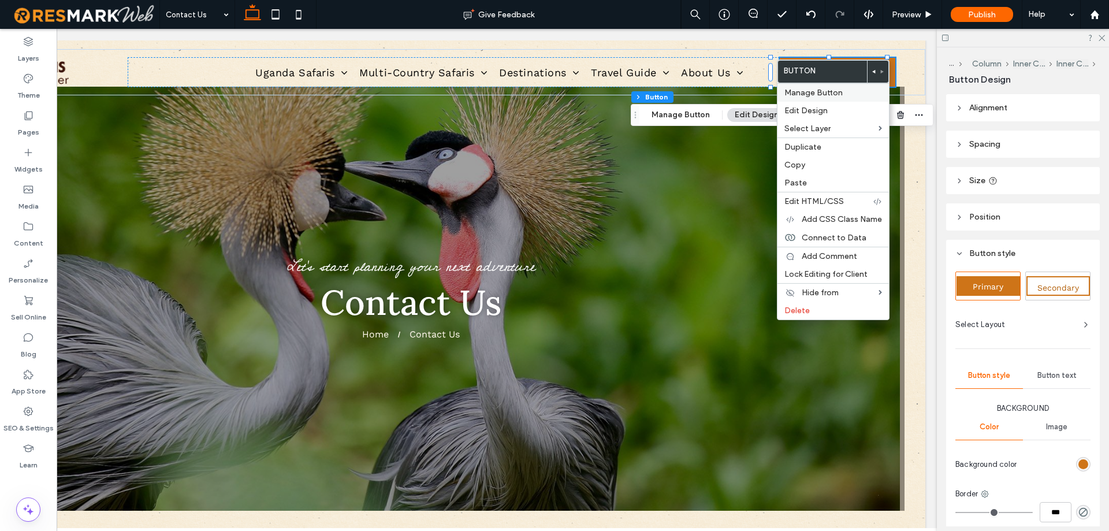
click at [805, 95] on span "Manage Button" at bounding box center [813, 93] width 58 height 10
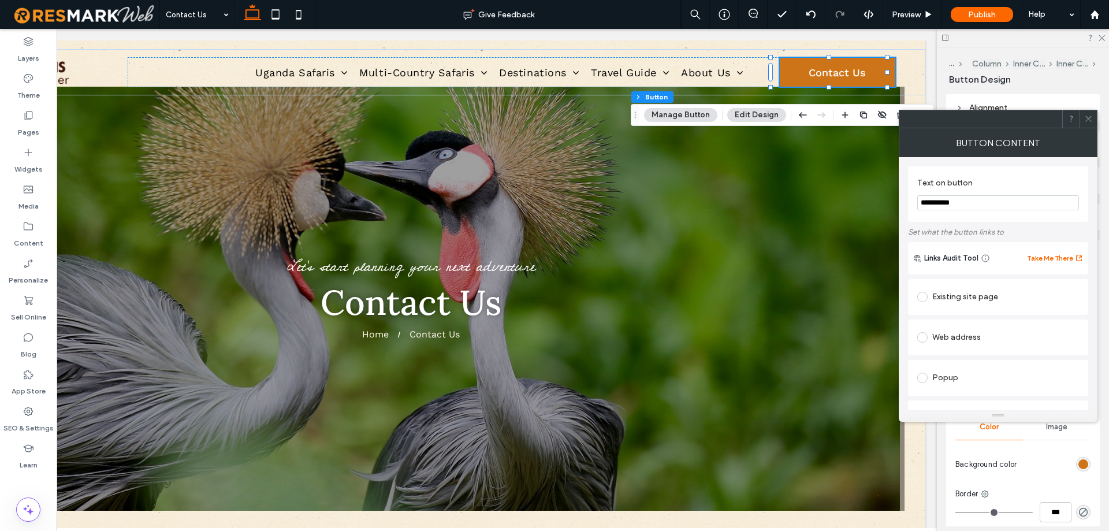
click at [953, 289] on div "Existing site page" at bounding box center [998, 297] width 162 height 18
type input "***"
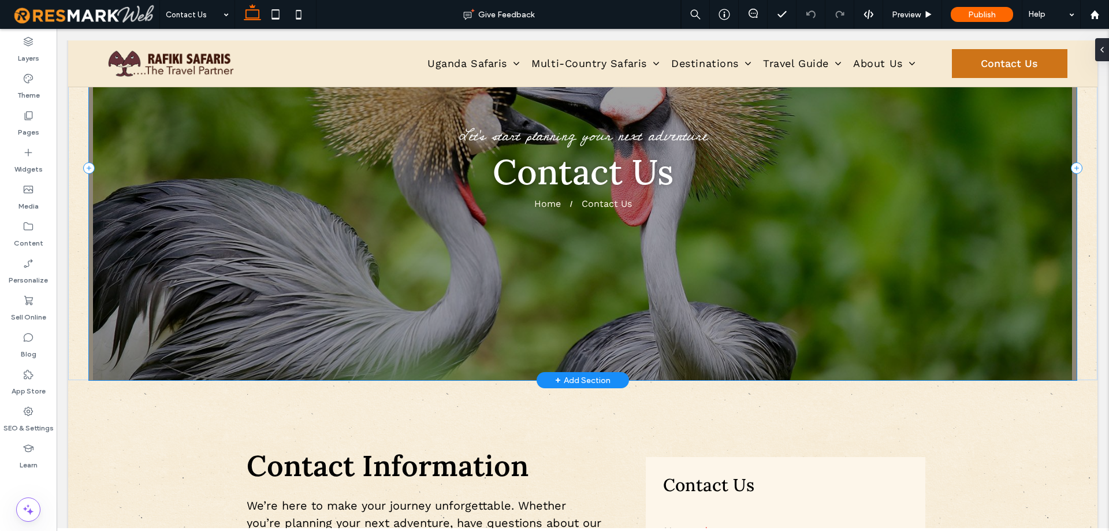
scroll to position [173, 0]
